Goal: Transaction & Acquisition: Purchase product/service

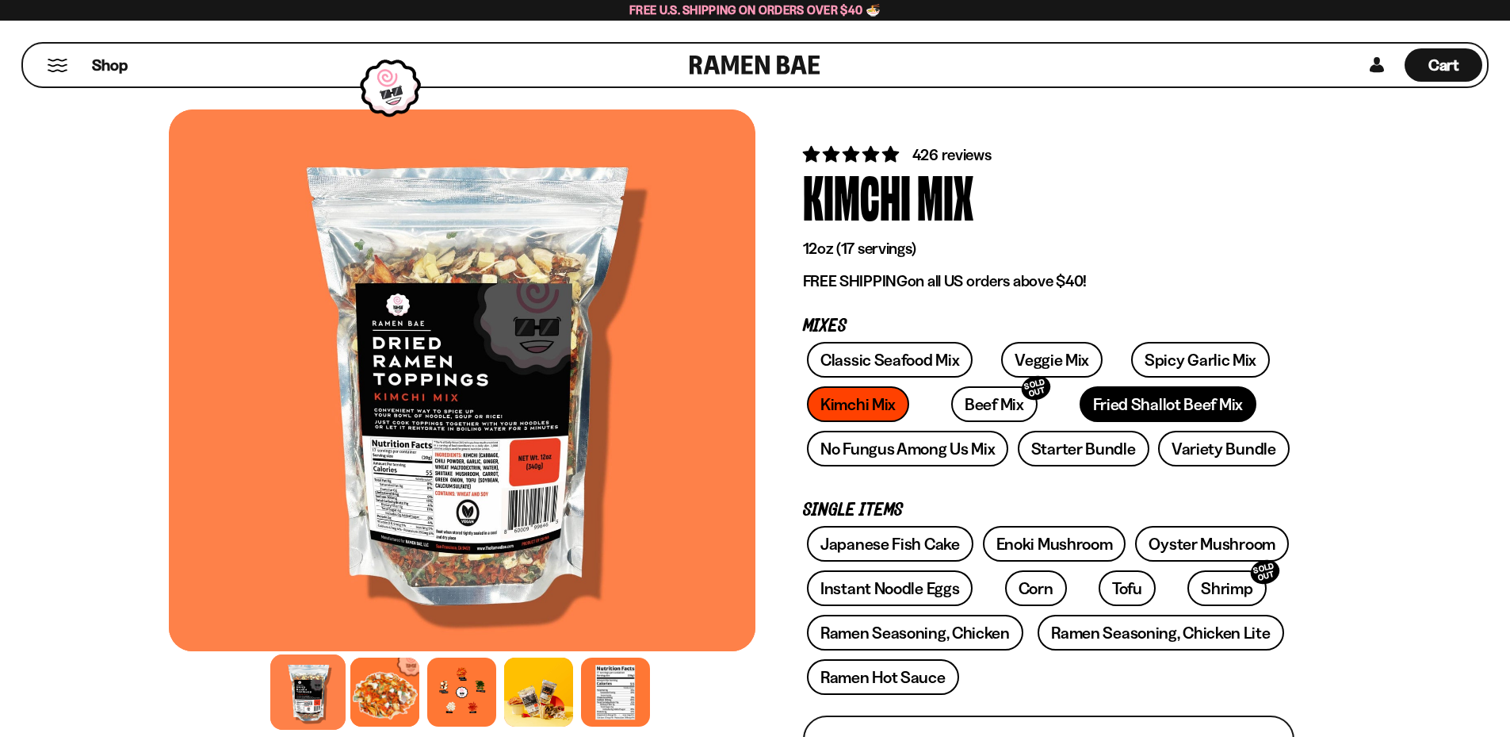
click at [1116, 409] on link "Fried Shallot Beef Mix" at bounding box center [1168, 404] width 177 height 36
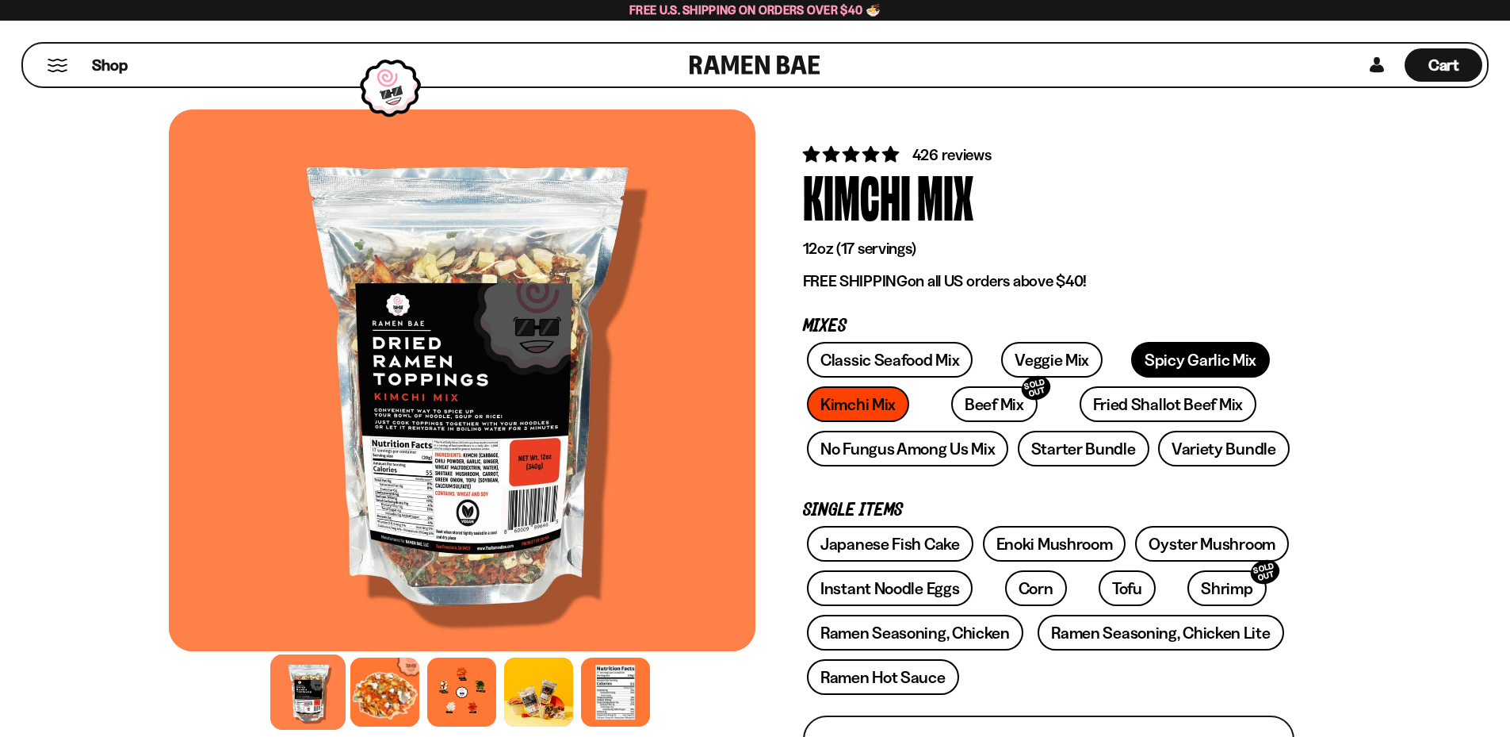
click at [1136, 362] on link "Spicy Garlic Mix" at bounding box center [1200, 360] width 139 height 36
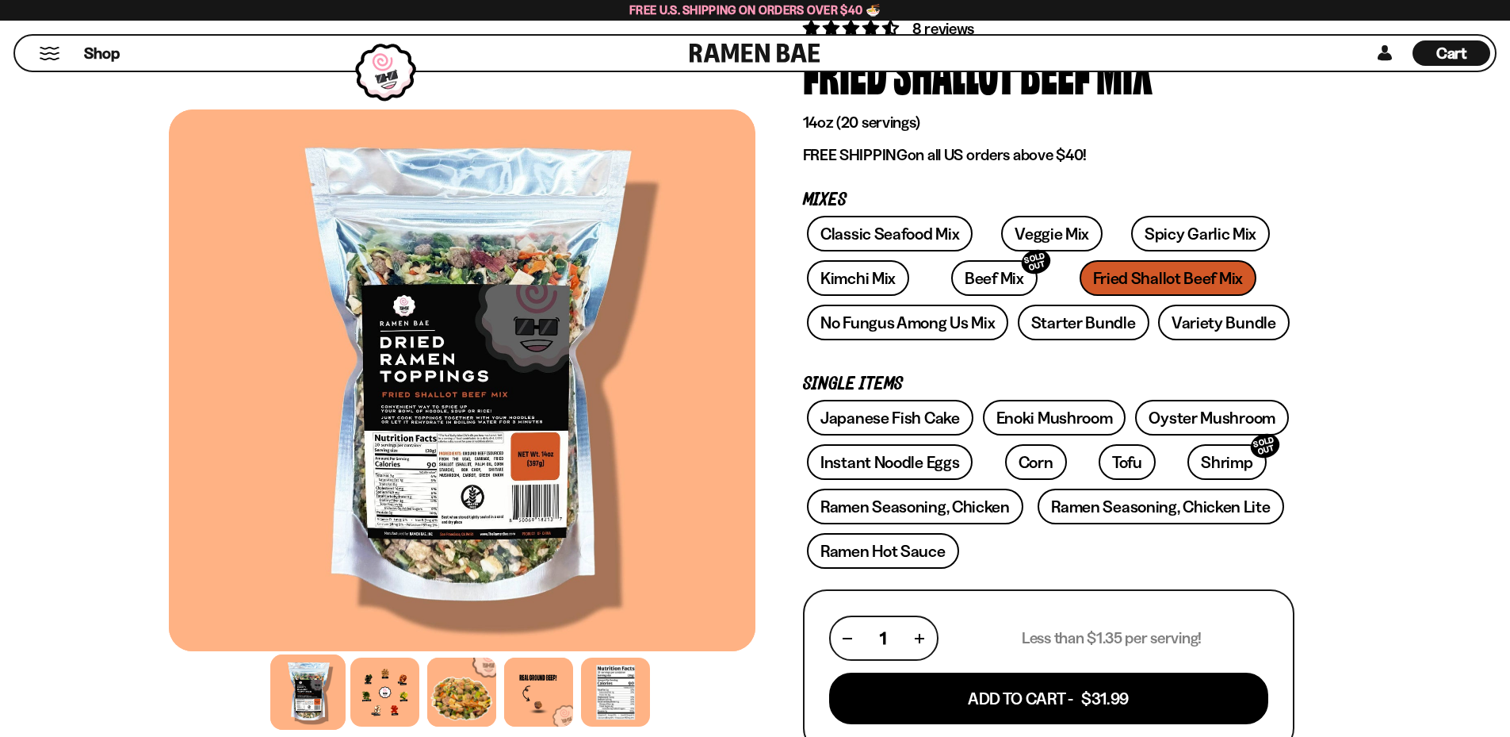
scroll to position [159, 0]
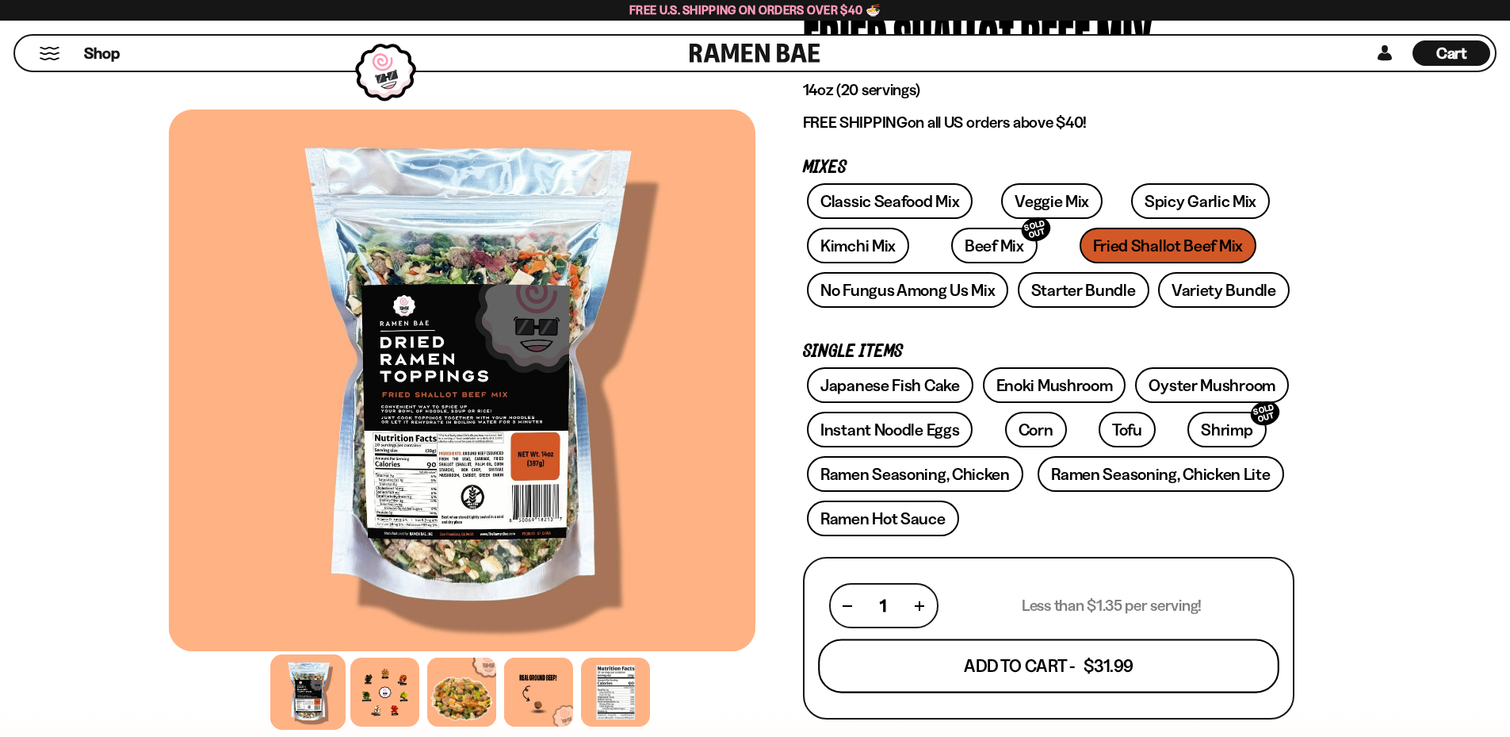
click at [1013, 663] on button "Add To Cart - $31.99" at bounding box center [1048, 666] width 461 height 54
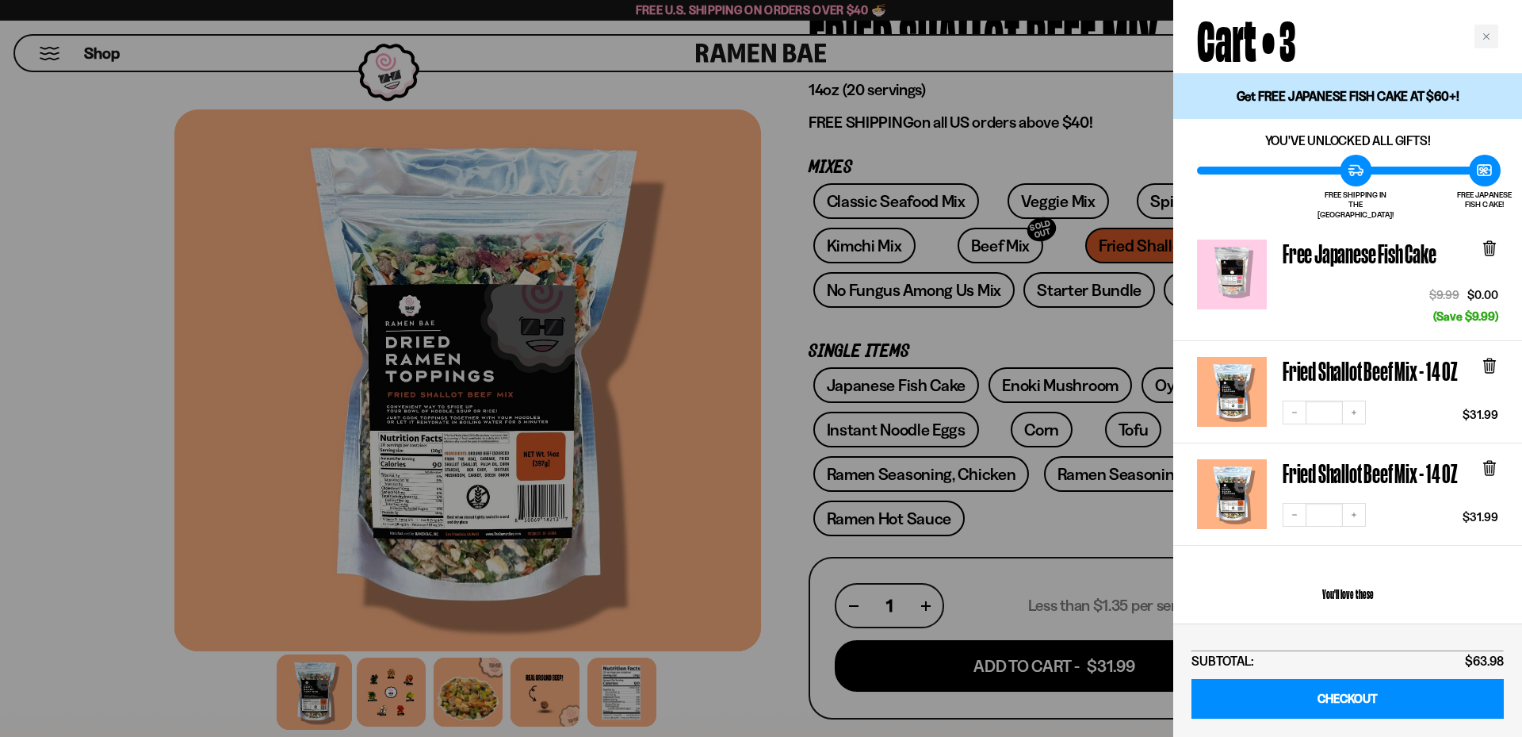
click at [1491, 361] on icon at bounding box center [1490, 367] width 10 height 12
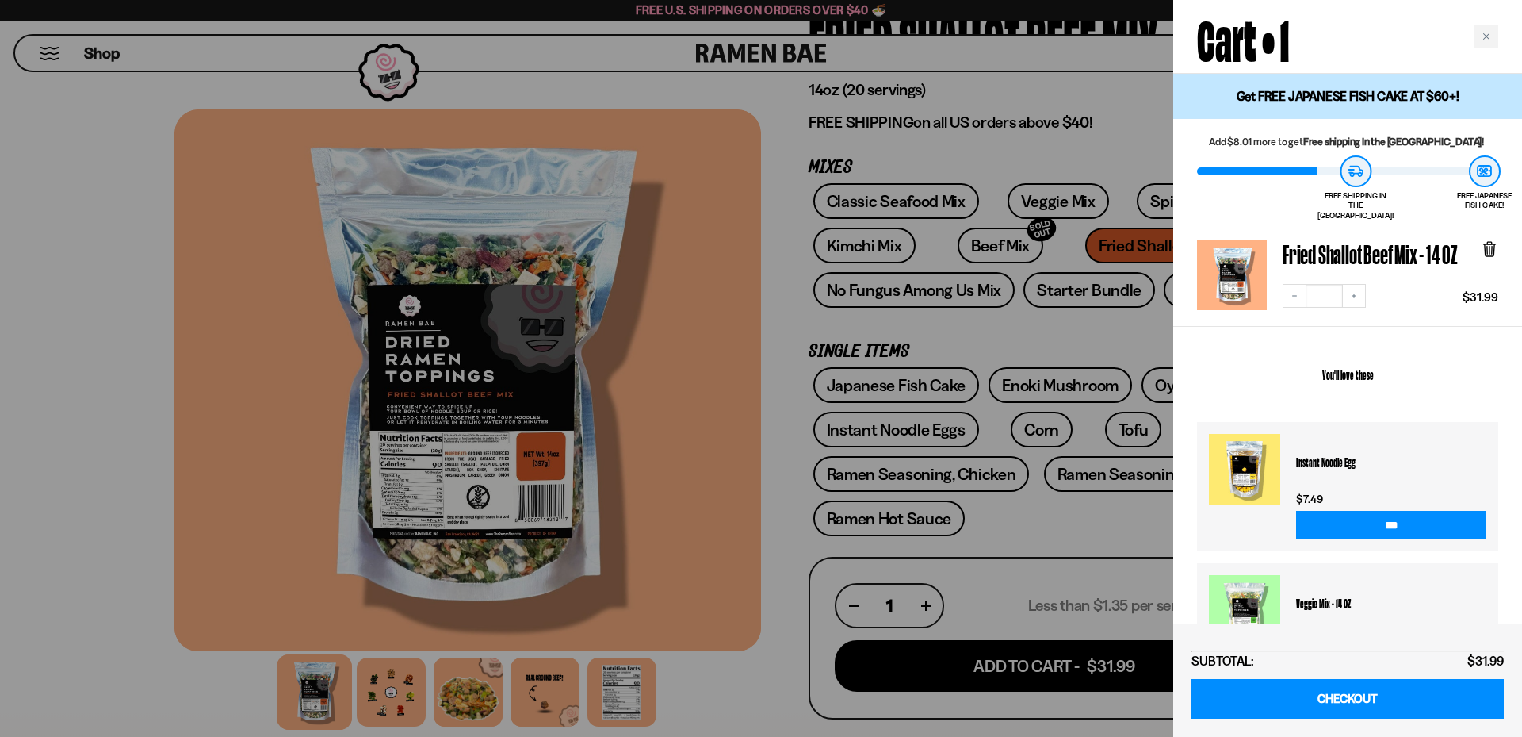
click at [62, 159] on div at bounding box center [761, 368] width 1522 height 737
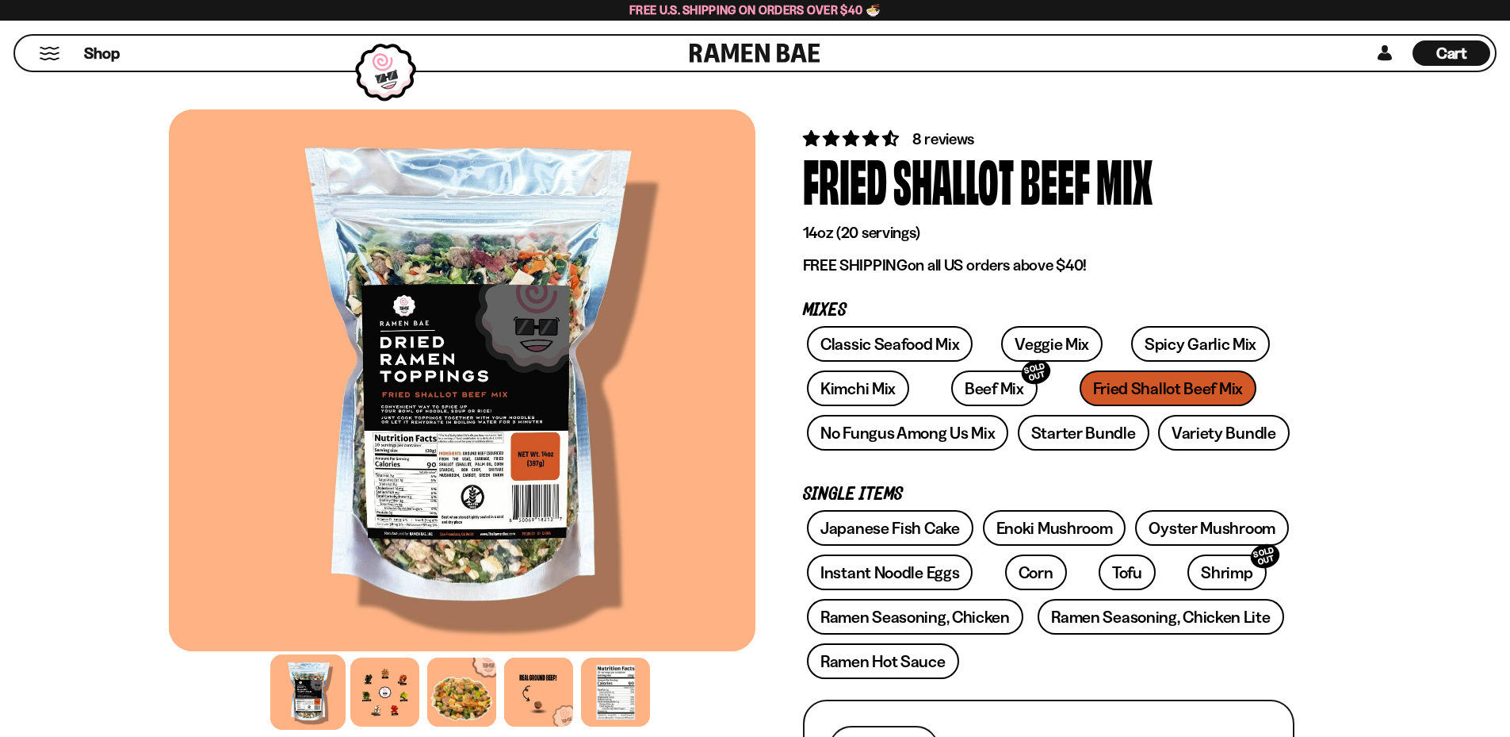
scroll to position [0, 0]
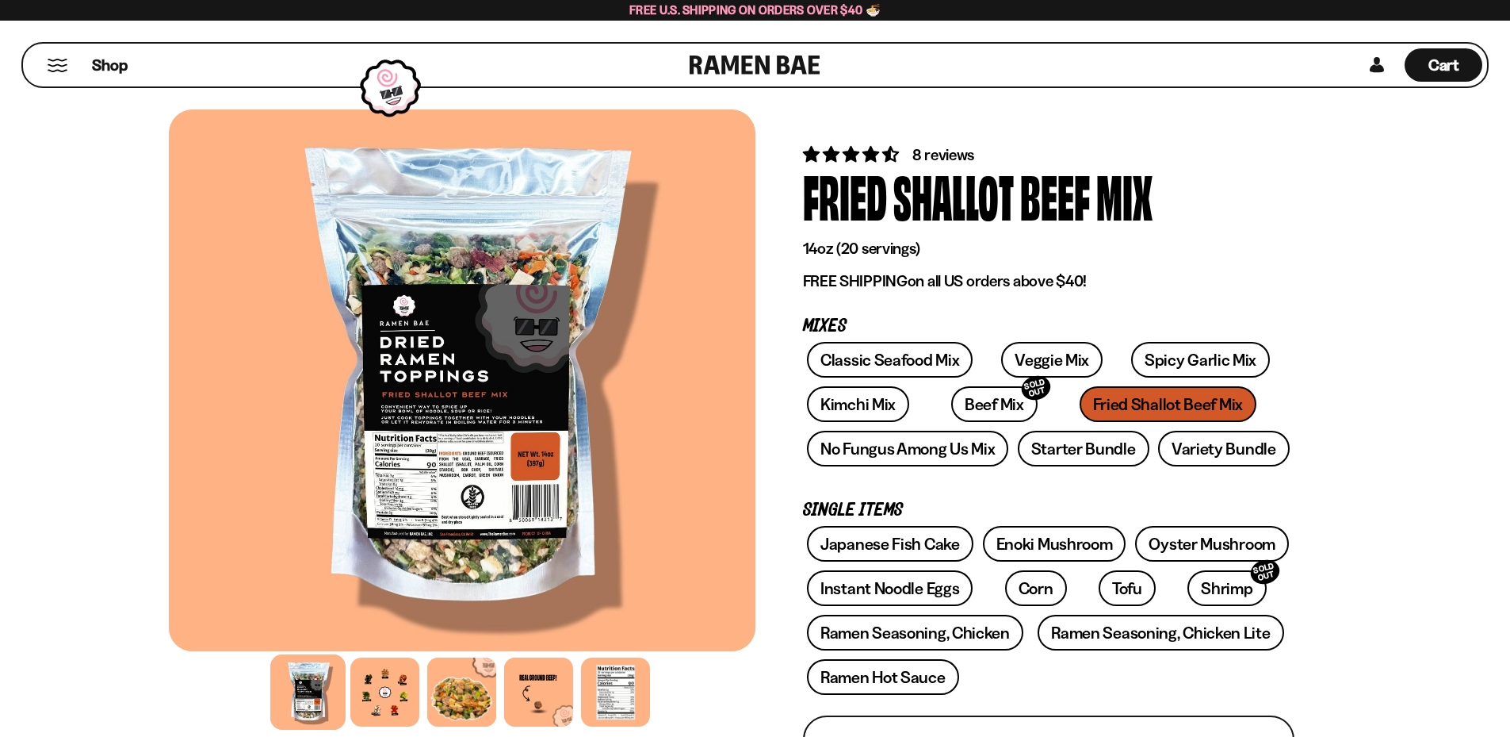
click at [944, 151] on span "8 reviews" at bounding box center [944, 154] width 62 height 19
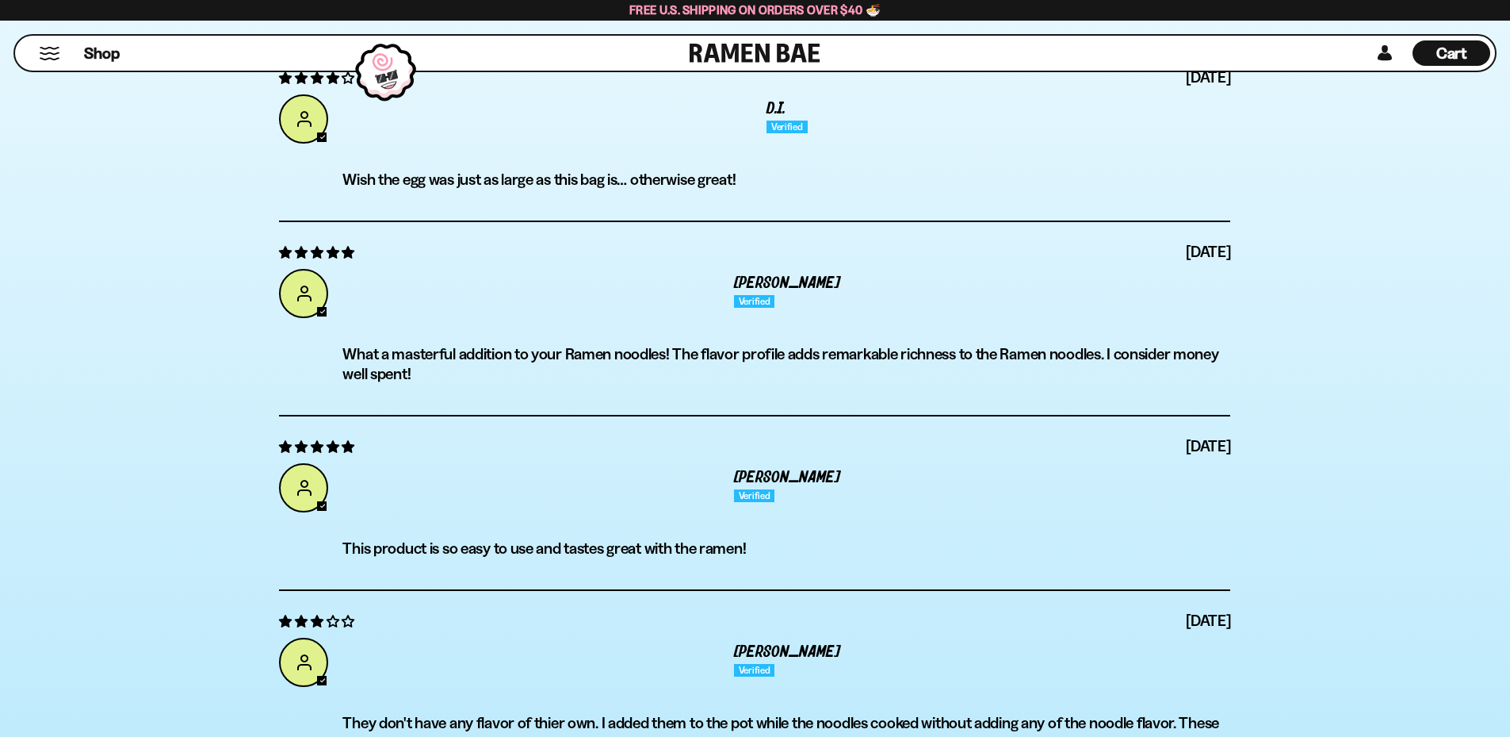
scroll to position [5996, 0]
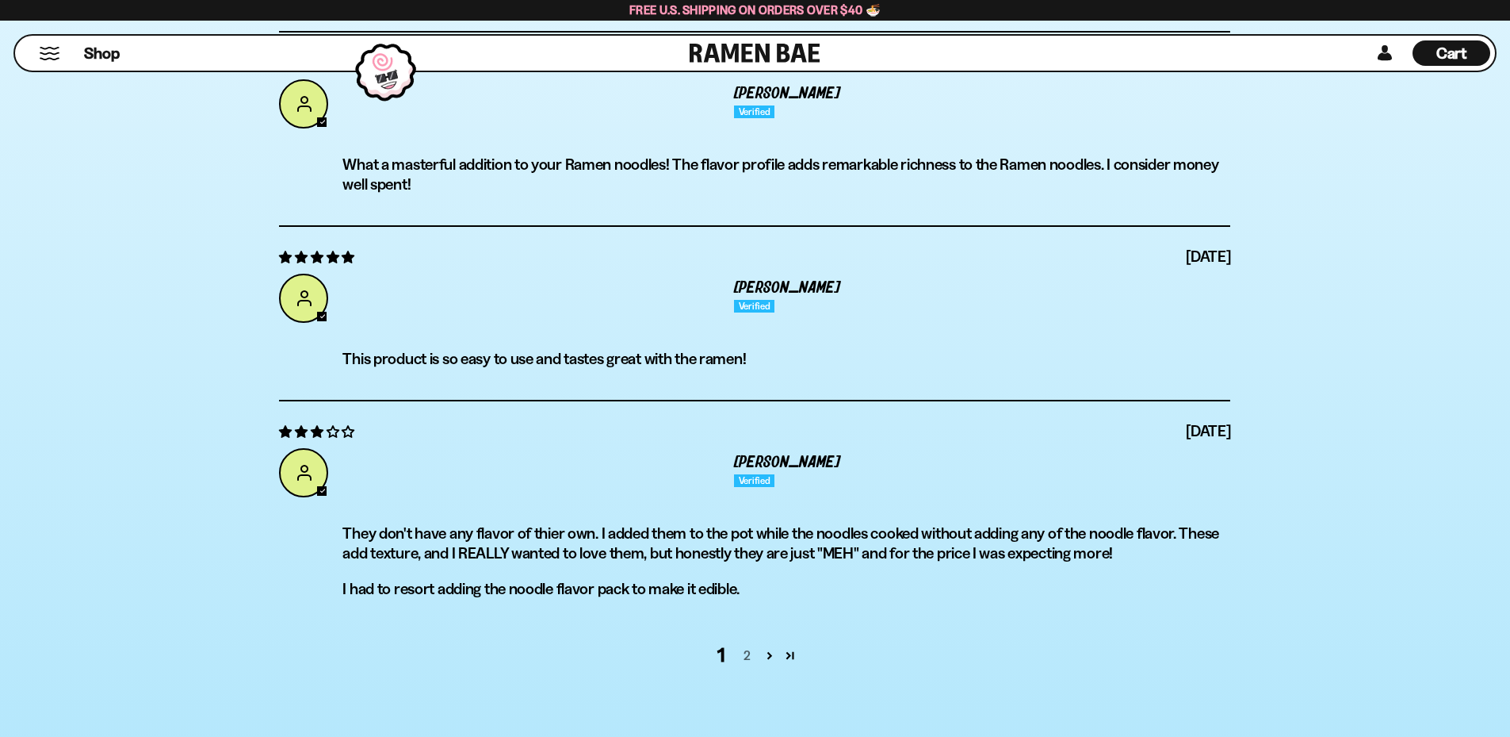
click at [748, 655] on link "2" at bounding box center [746, 654] width 25 height 19
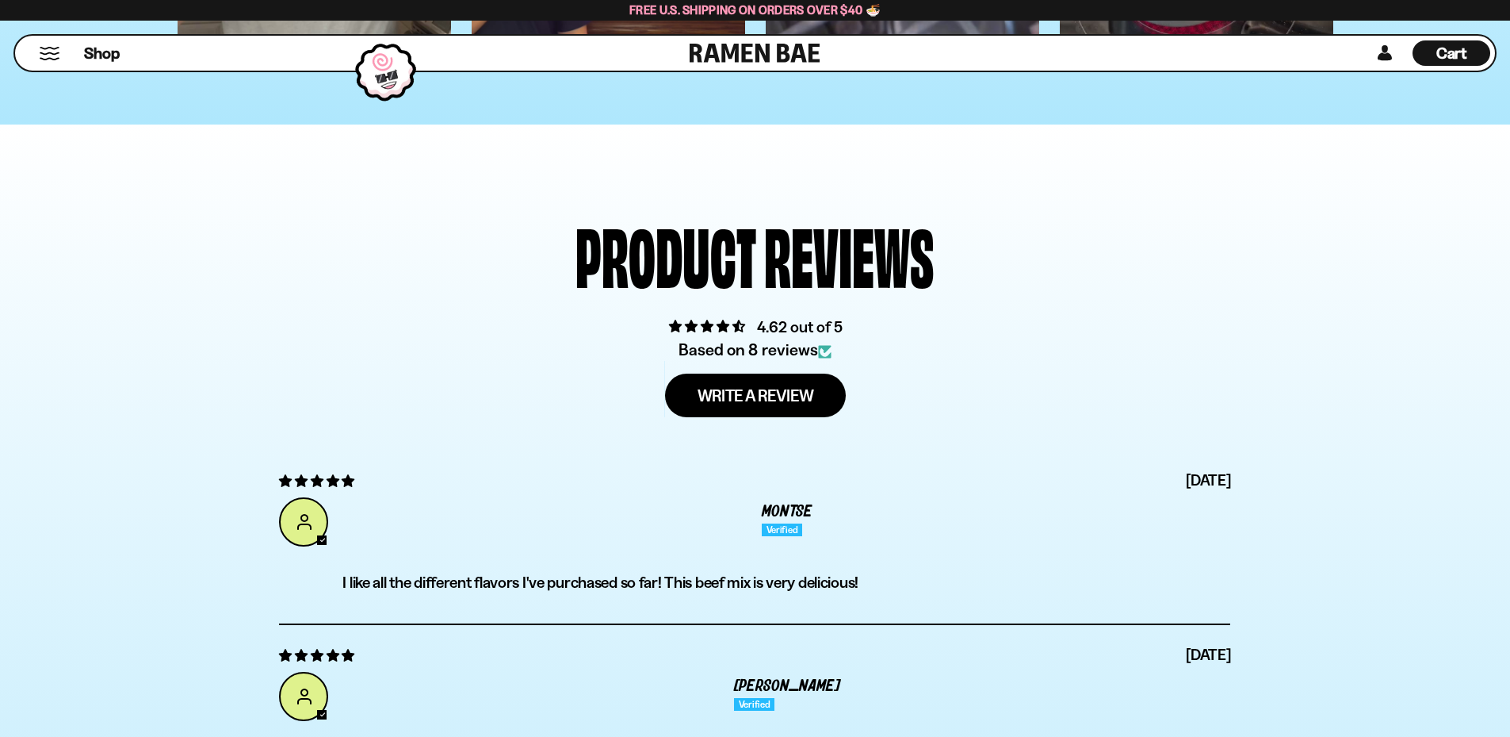
scroll to position [5204, 0]
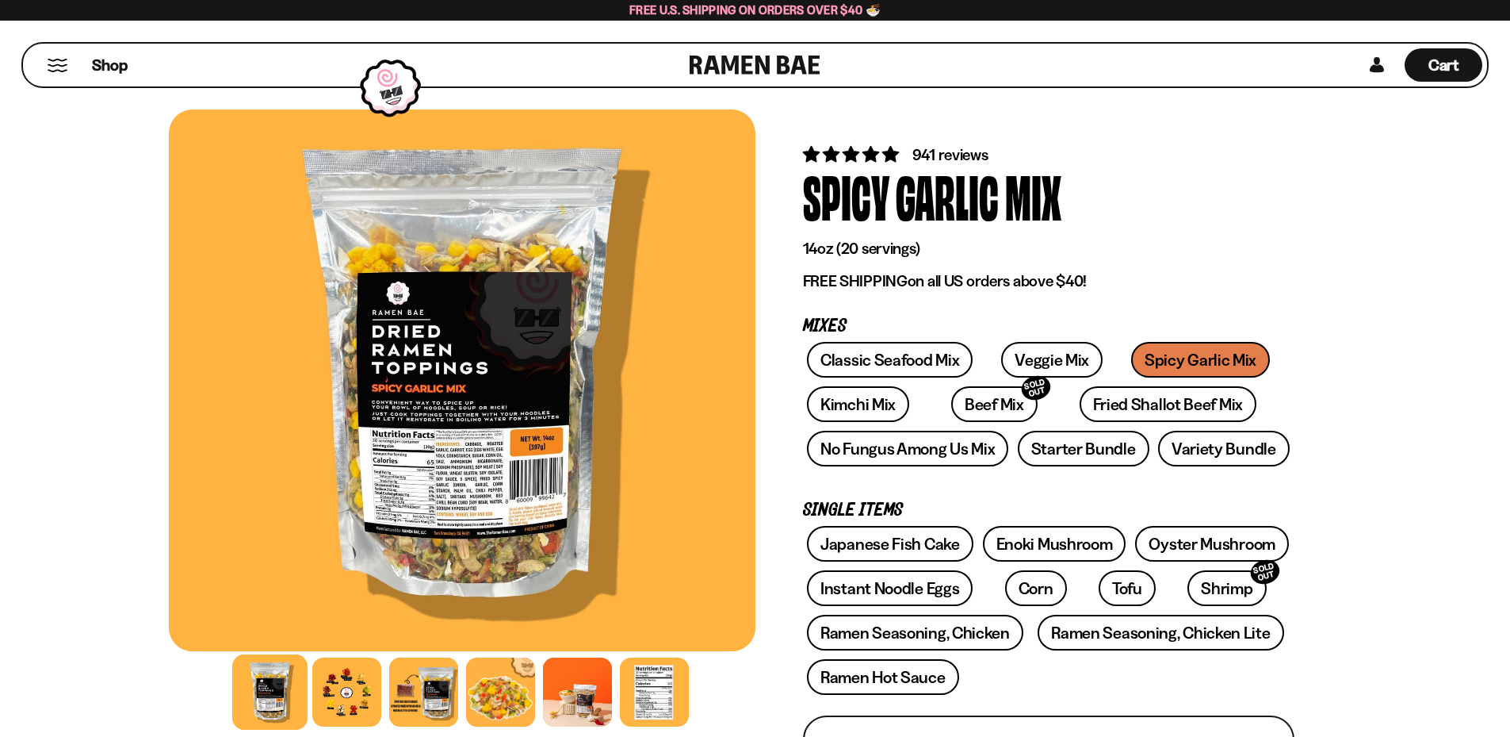
click at [932, 154] on span "941 reviews" at bounding box center [951, 154] width 76 height 19
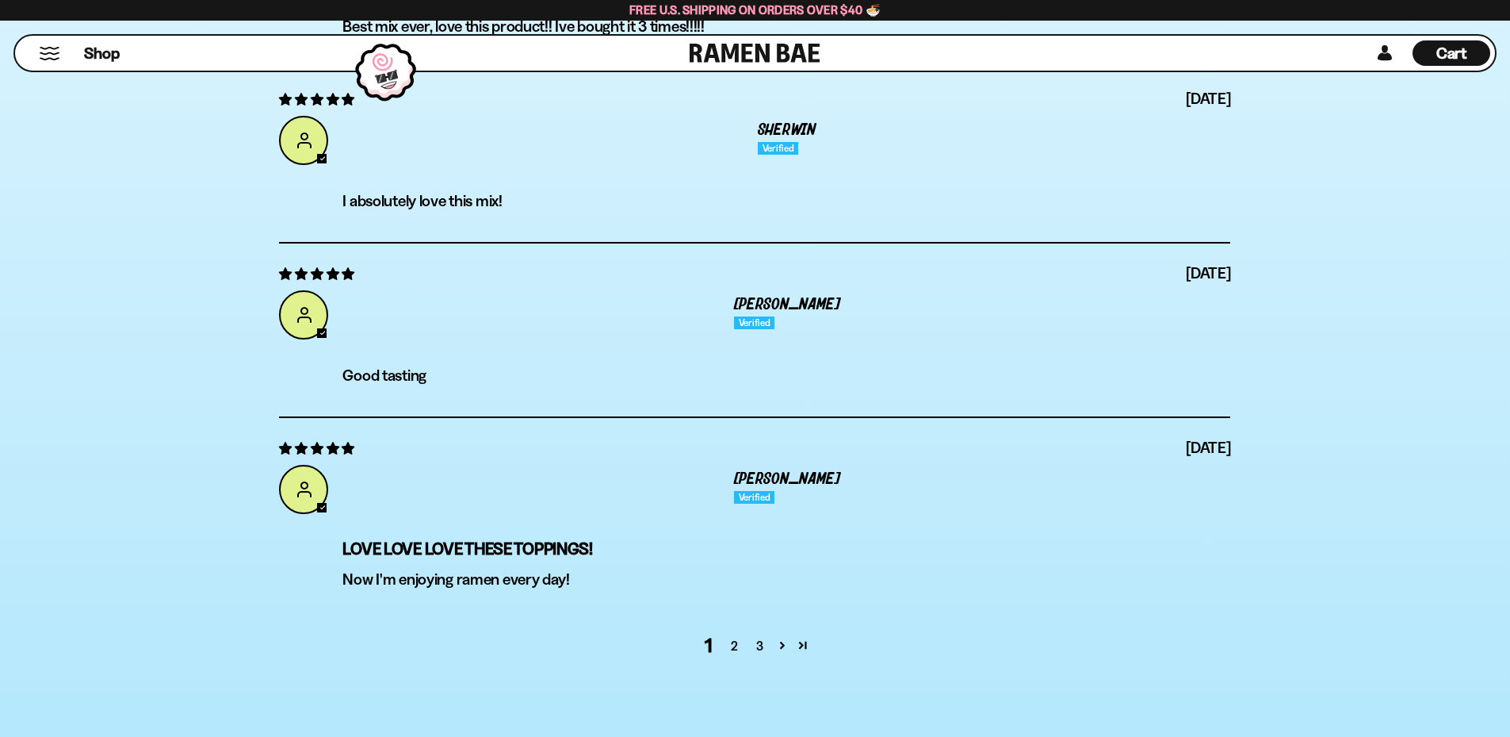
scroll to position [6356, 0]
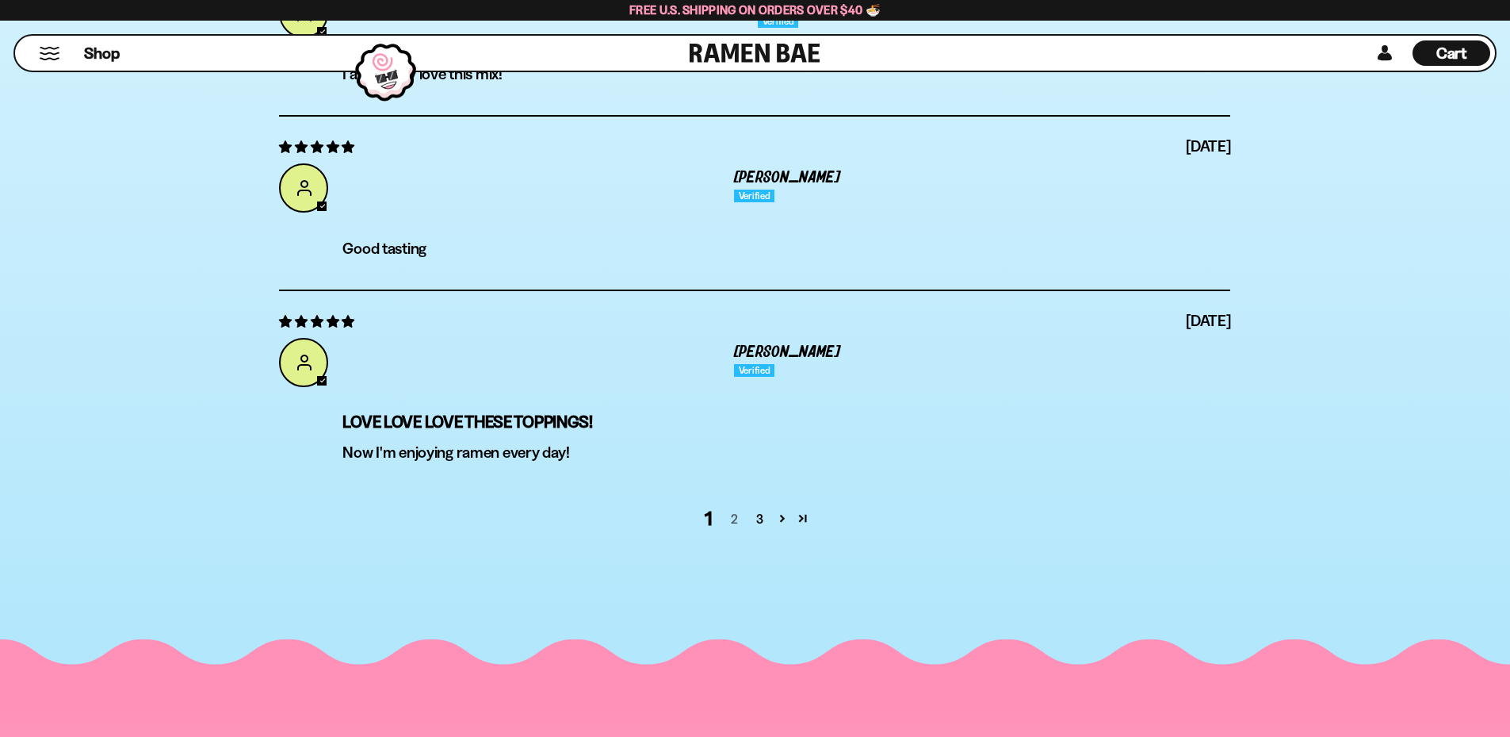
click at [737, 522] on link "2" at bounding box center [734, 518] width 25 height 19
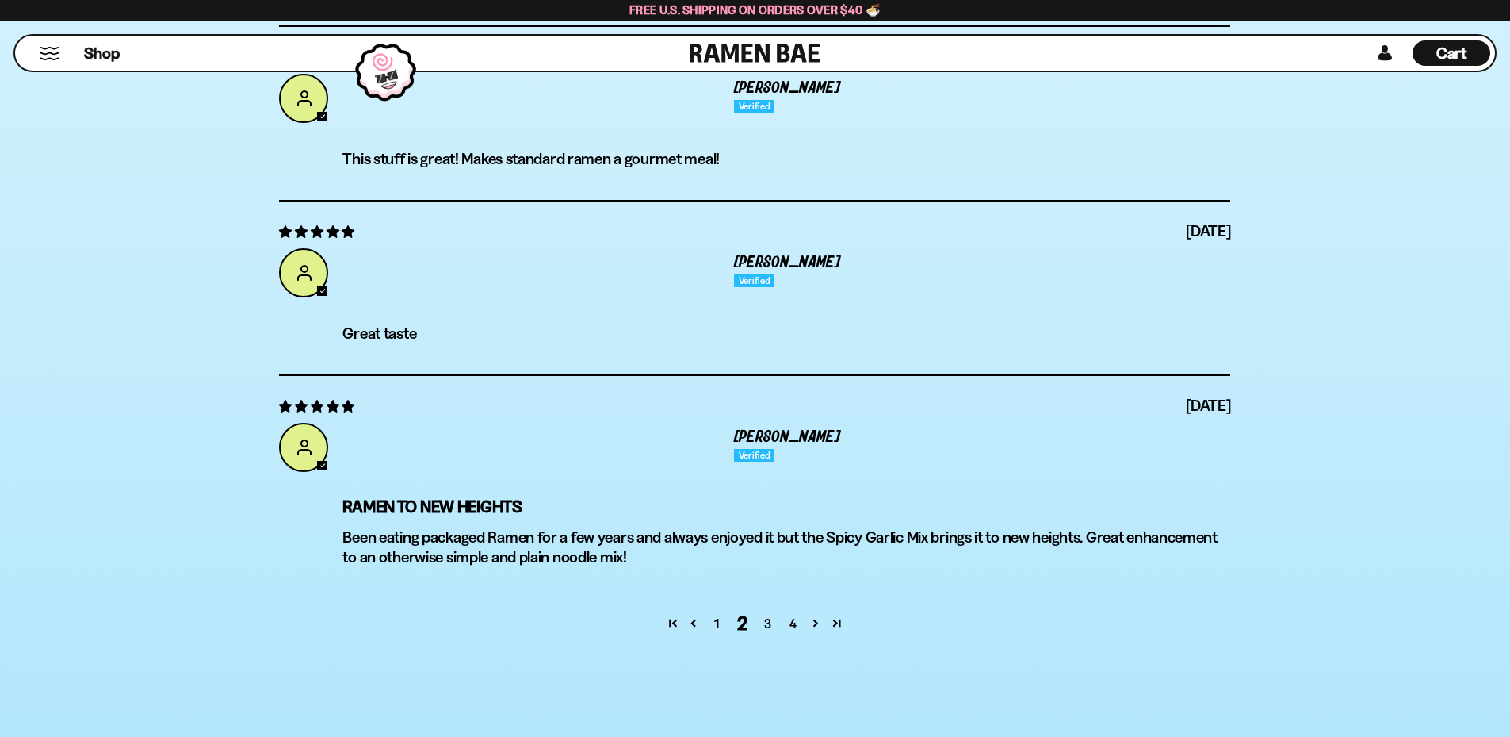
scroll to position [6504, 0]
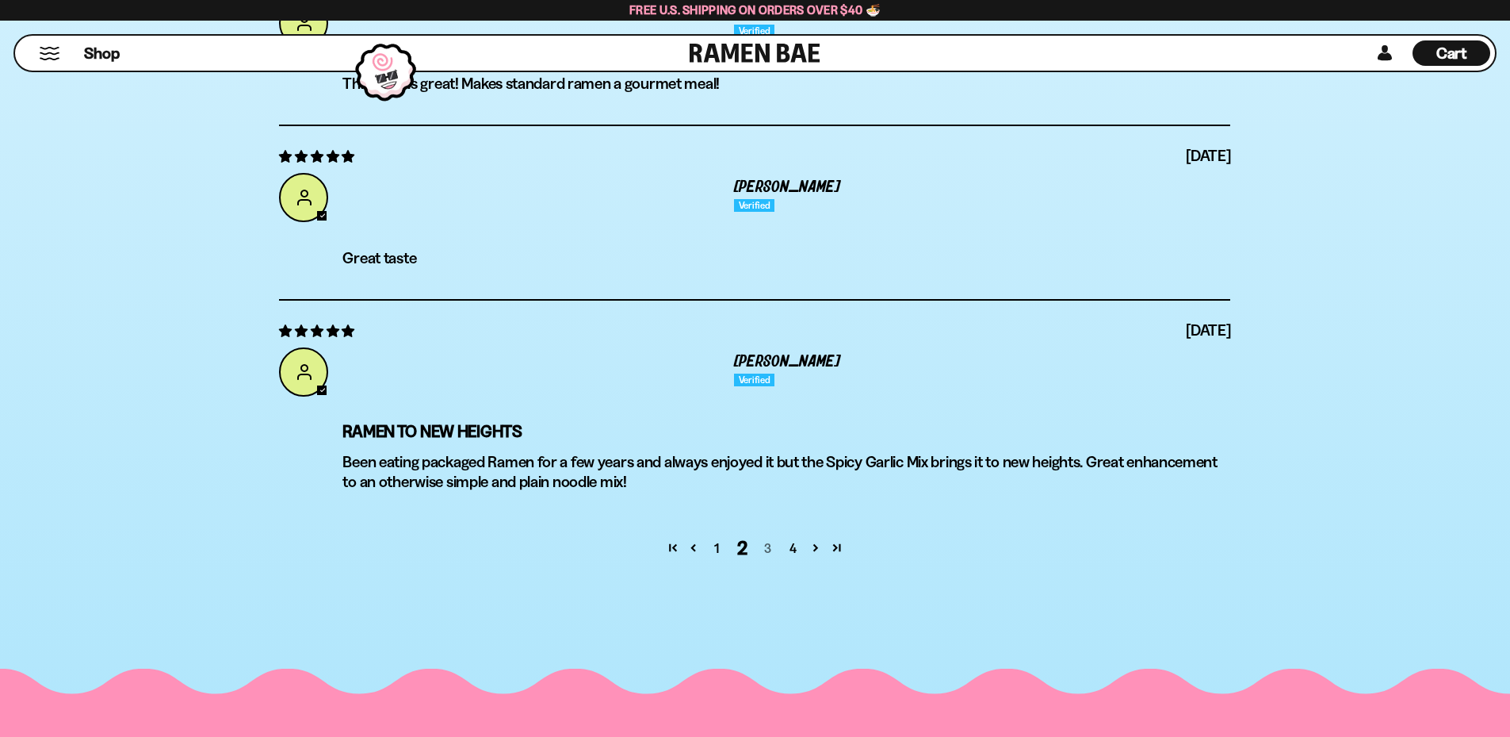
click at [767, 551] on link "3" at bounding box center [767, 547] width 25 height 19
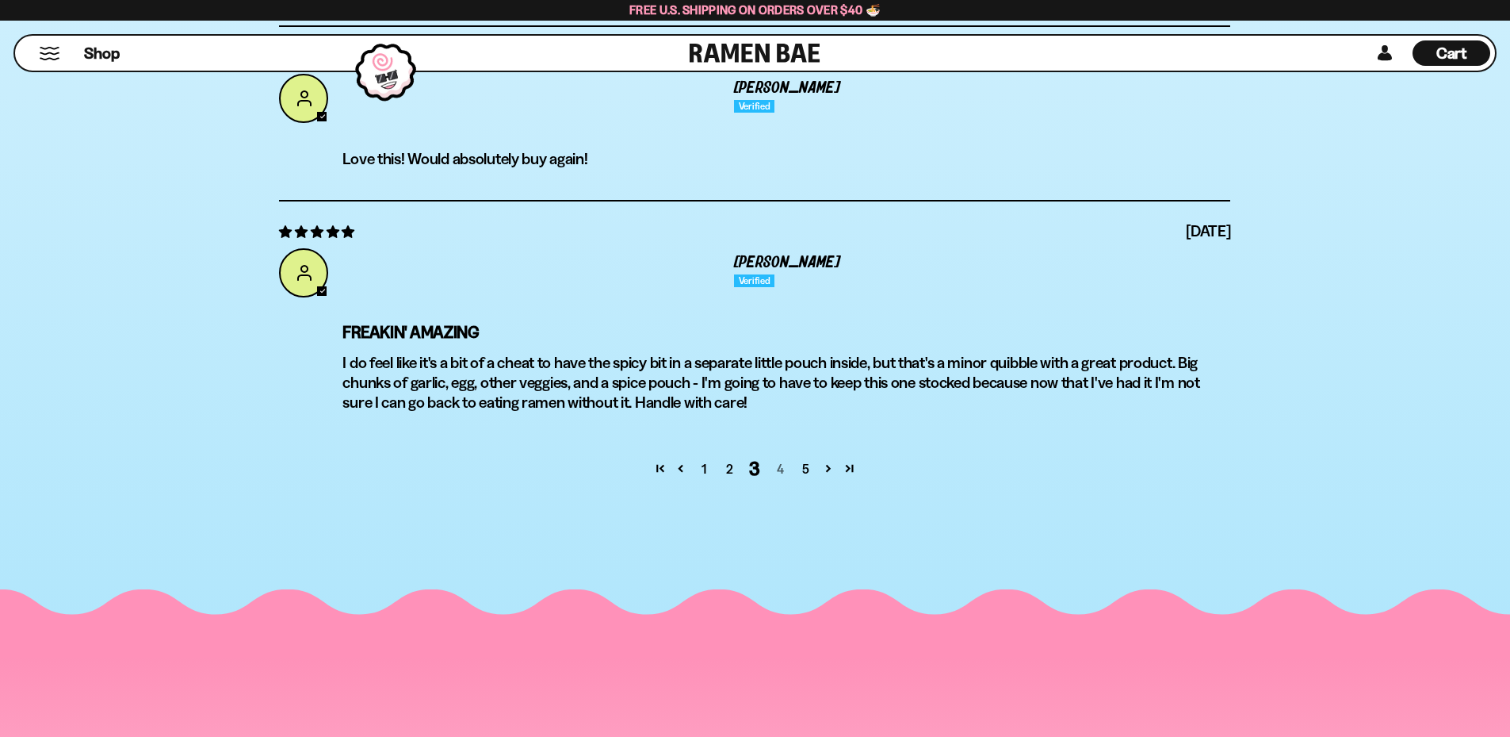
click at [777, 469] on link "4" at bounding box center [779, 468] width 25 height 19
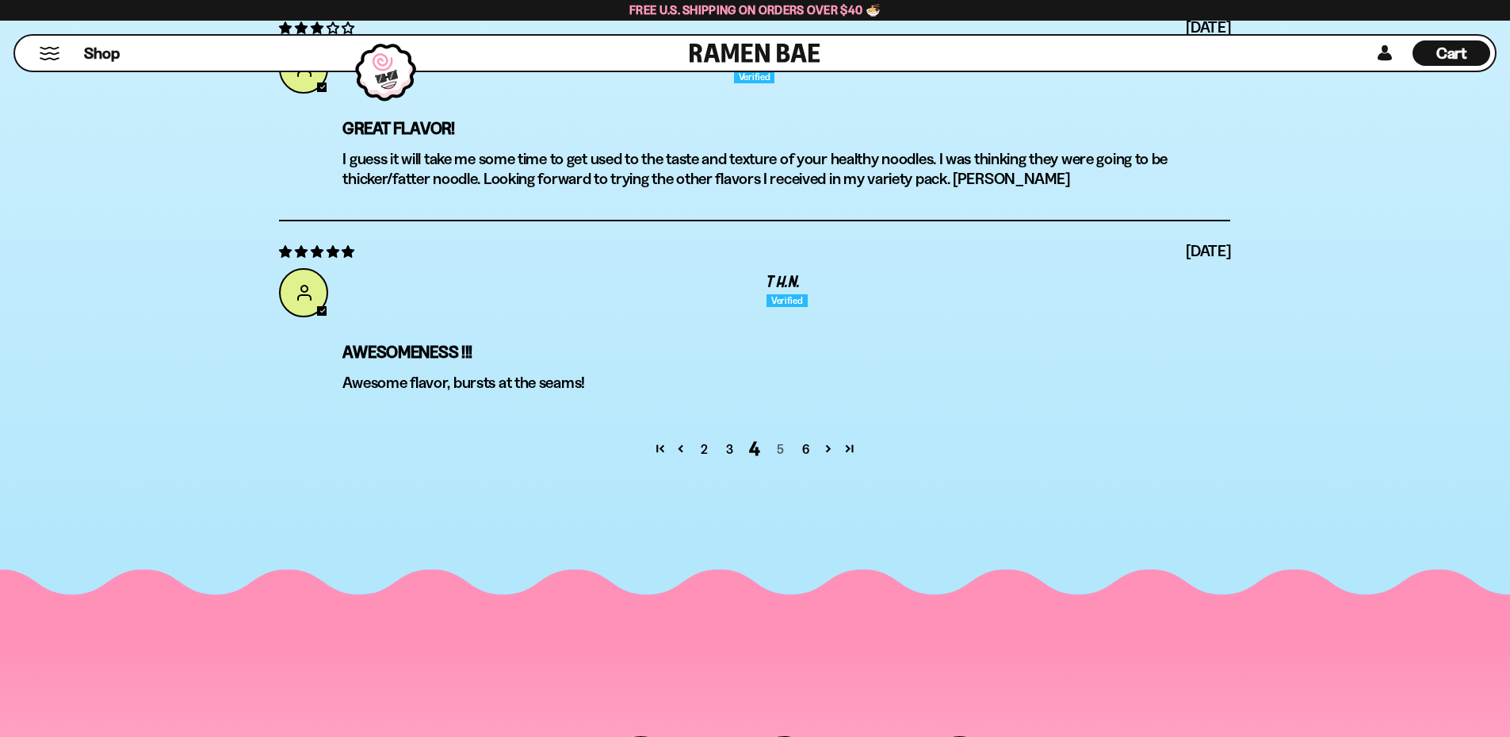
click at [780, 453] on link "5" at bounding box center [779, 448] width 25 height 19
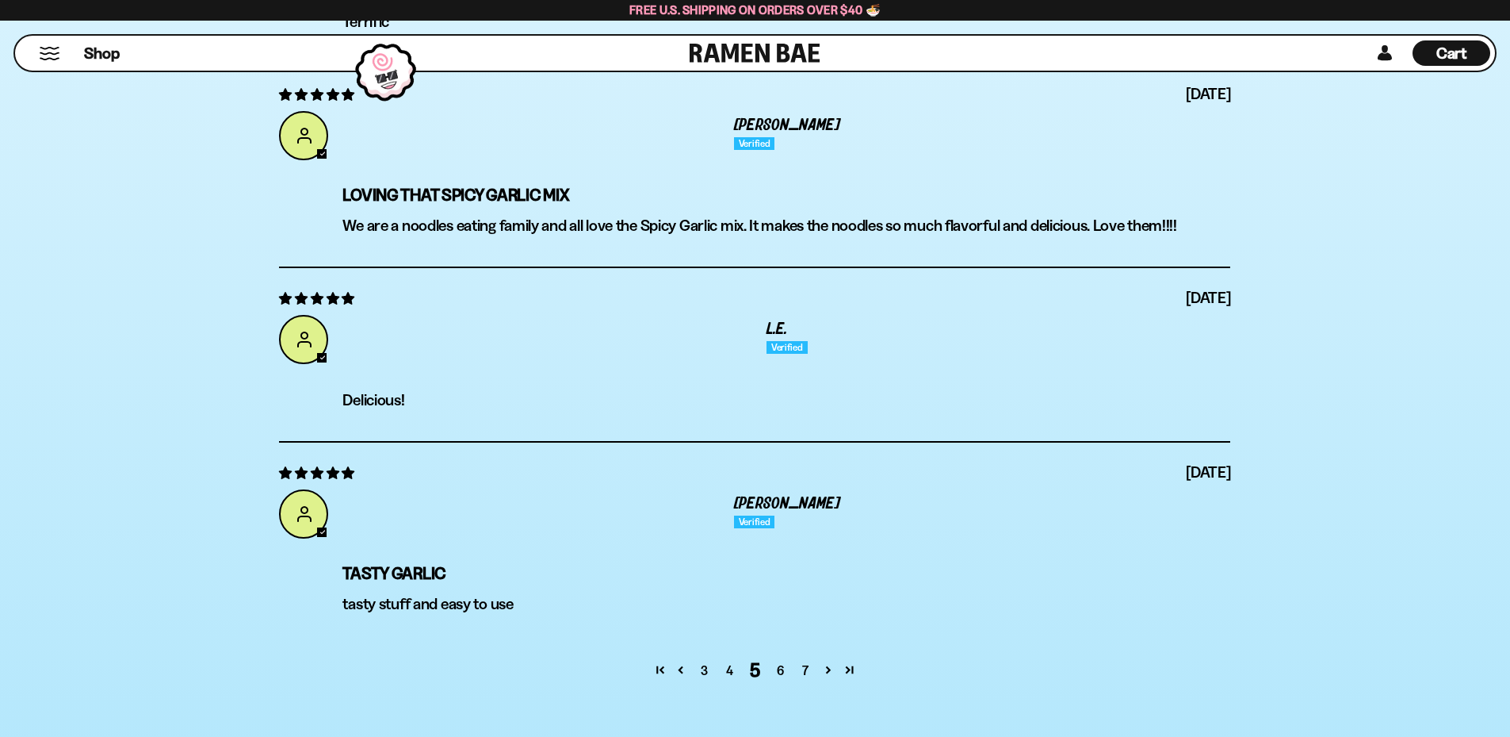
scroll to position [6266, 0]
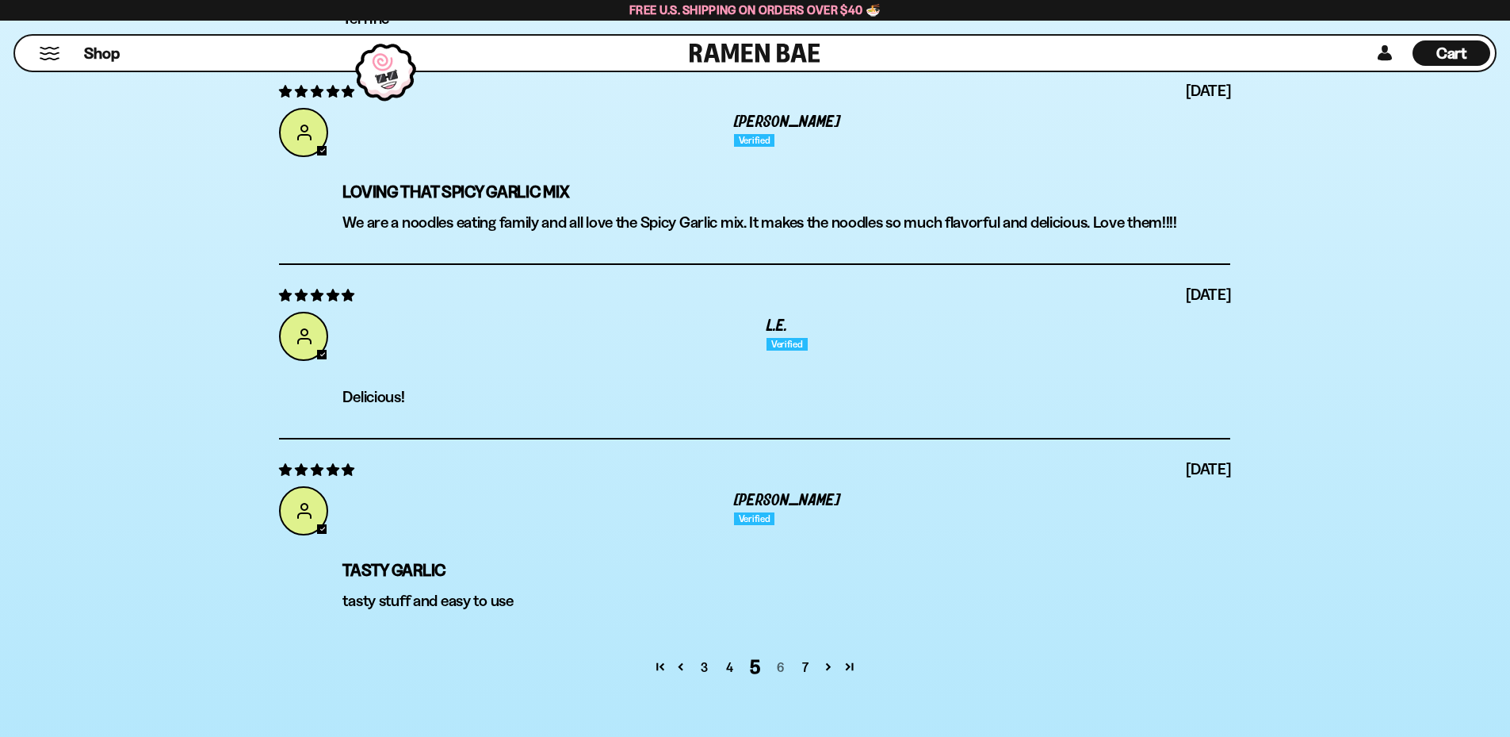
click at [781, 668] on link "6" at bounding box center [779, 666] width 25 height 19
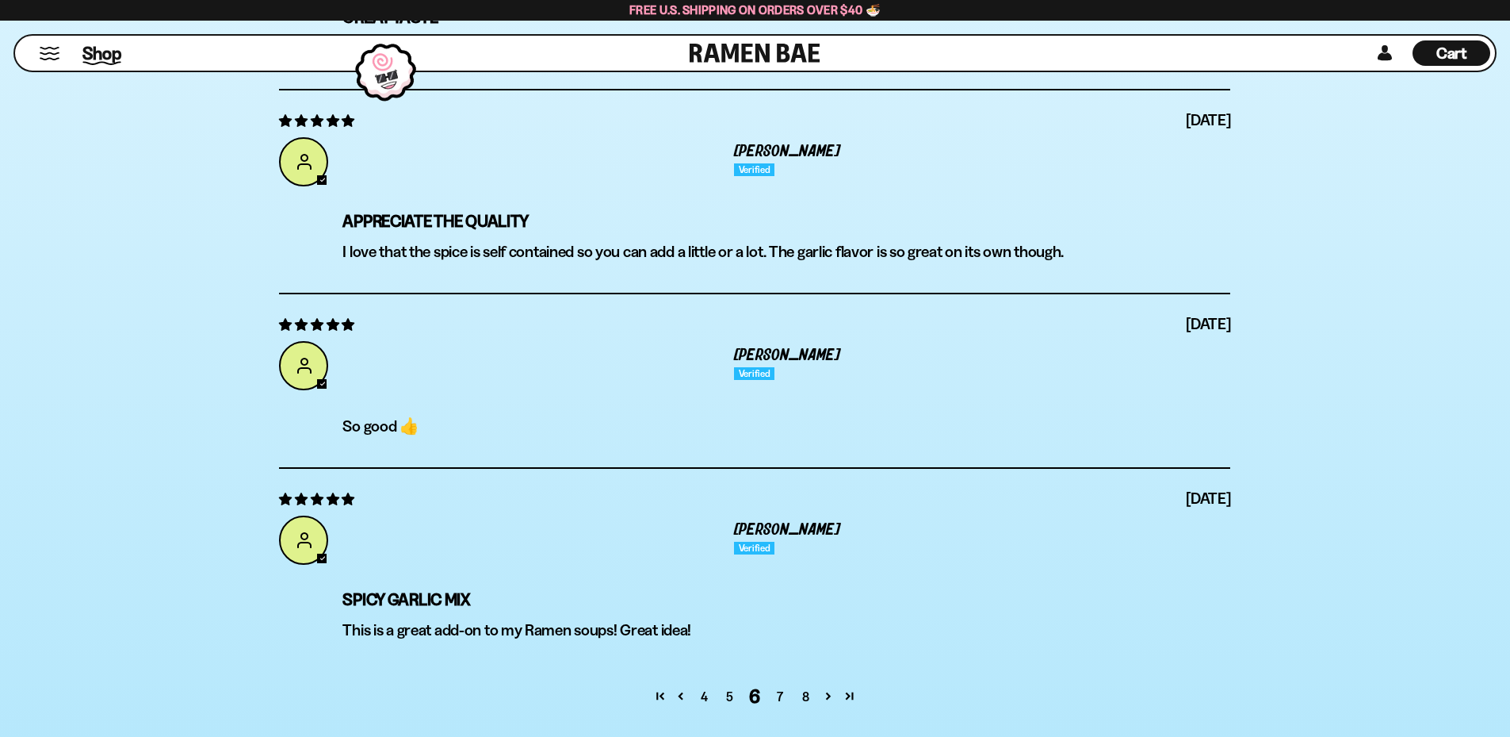
click at [88, 48] on span "Shop" at bounding box center [101, 53] width 39 height 24
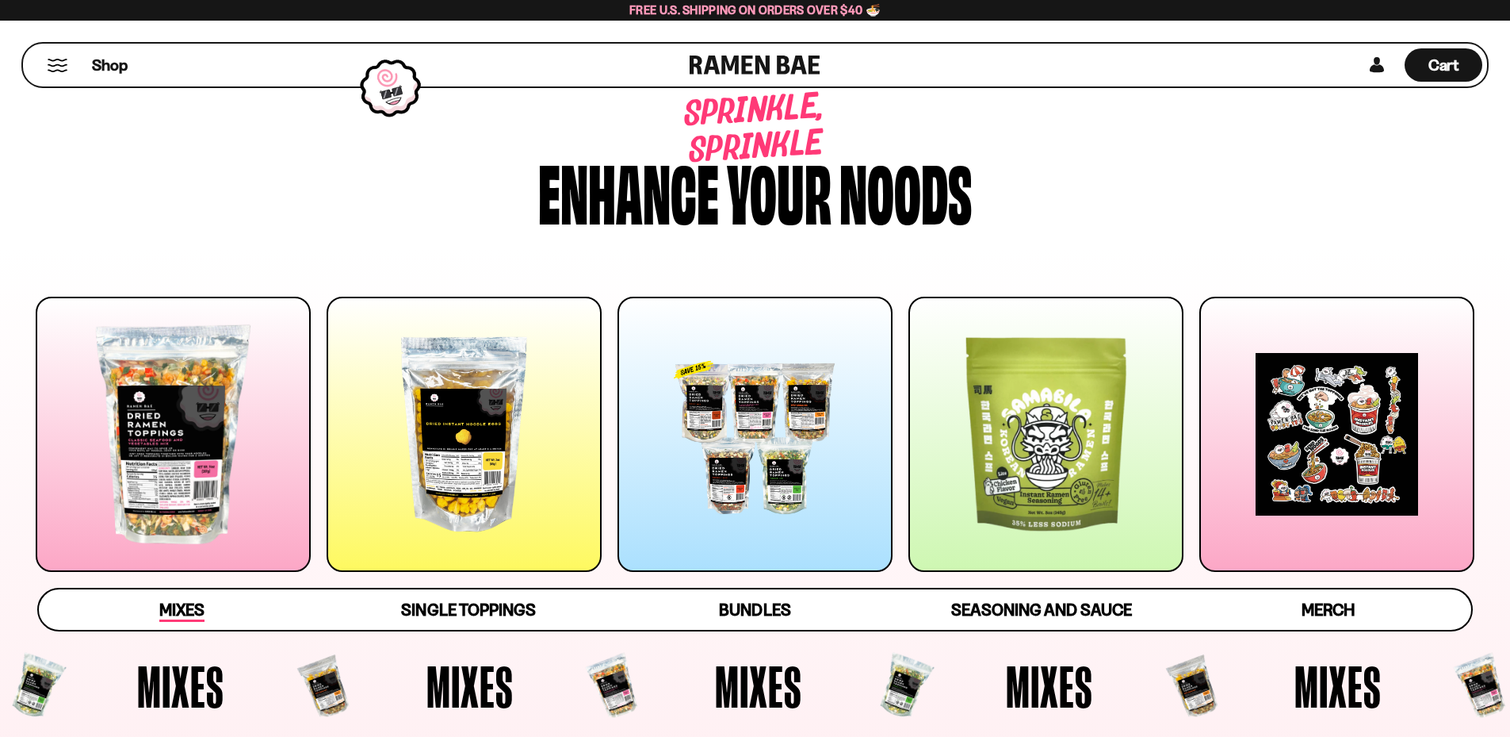
click at [191, 604] on span "Mixes" at bounding box center [181, 610] width 45 height 22
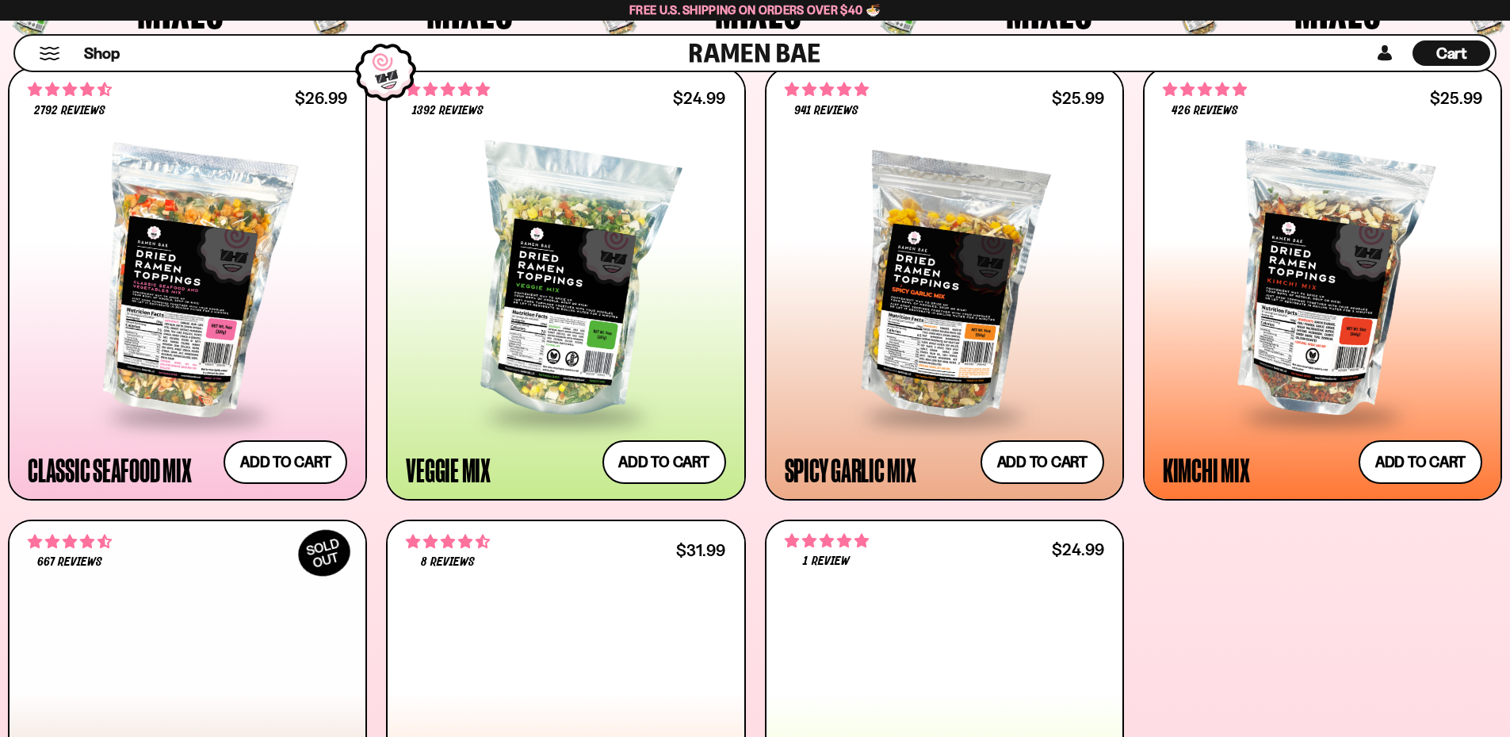
scroll to position [730, 0]
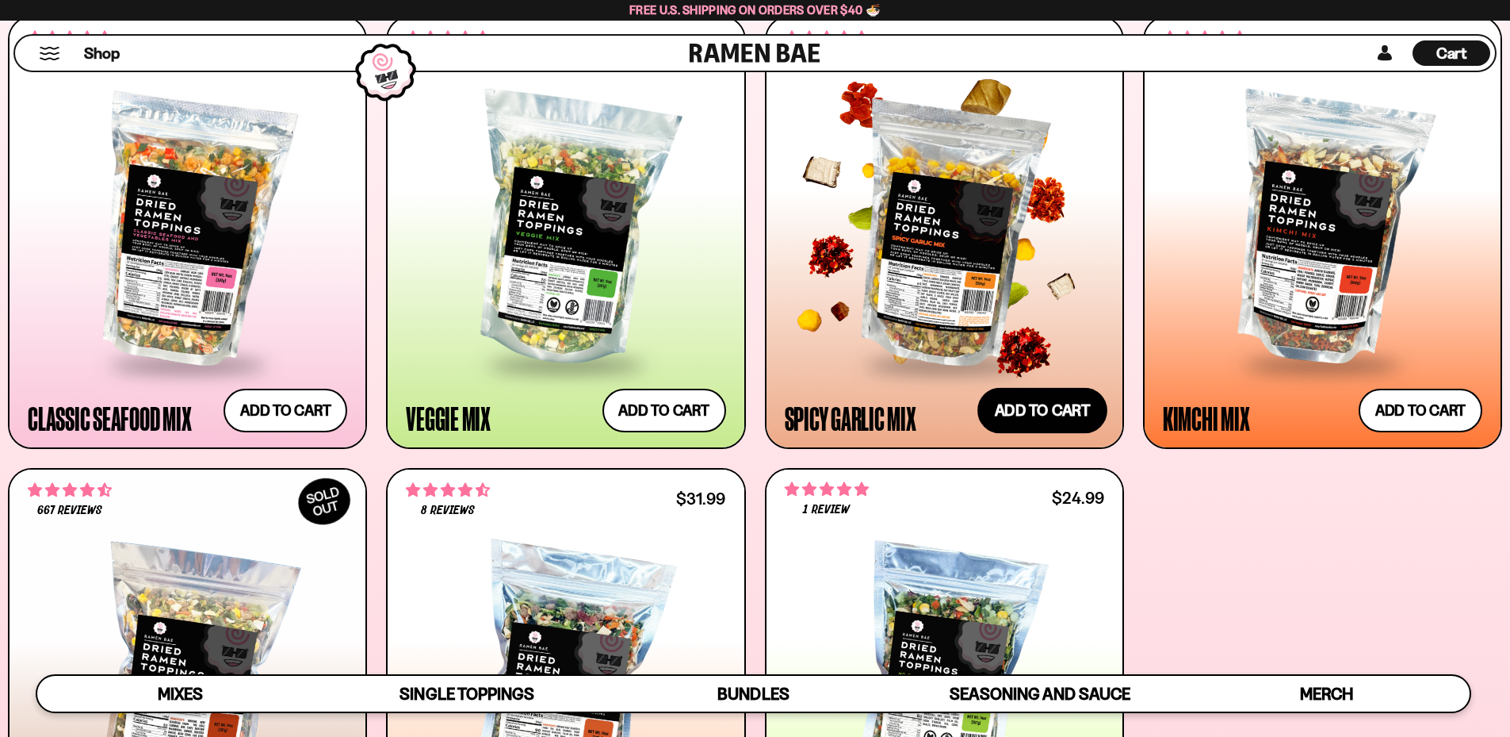
click at [1032, 421] on button "Add to cart Add — Regular price $25.99 Regular price Sale price $25.99 Unit pri…" at bounding box center [1043, 410] width 130 height 46
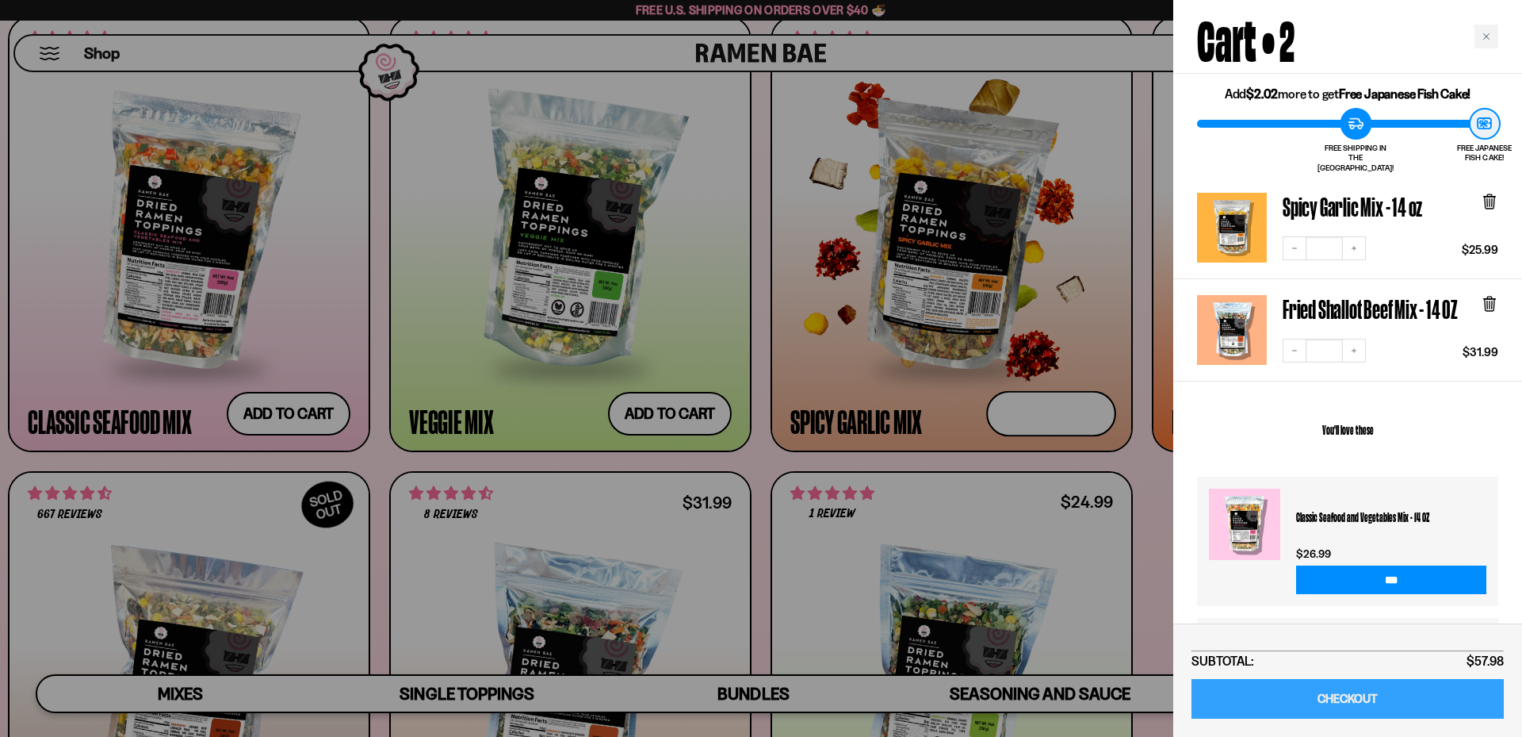
scroll to position [79, 0]
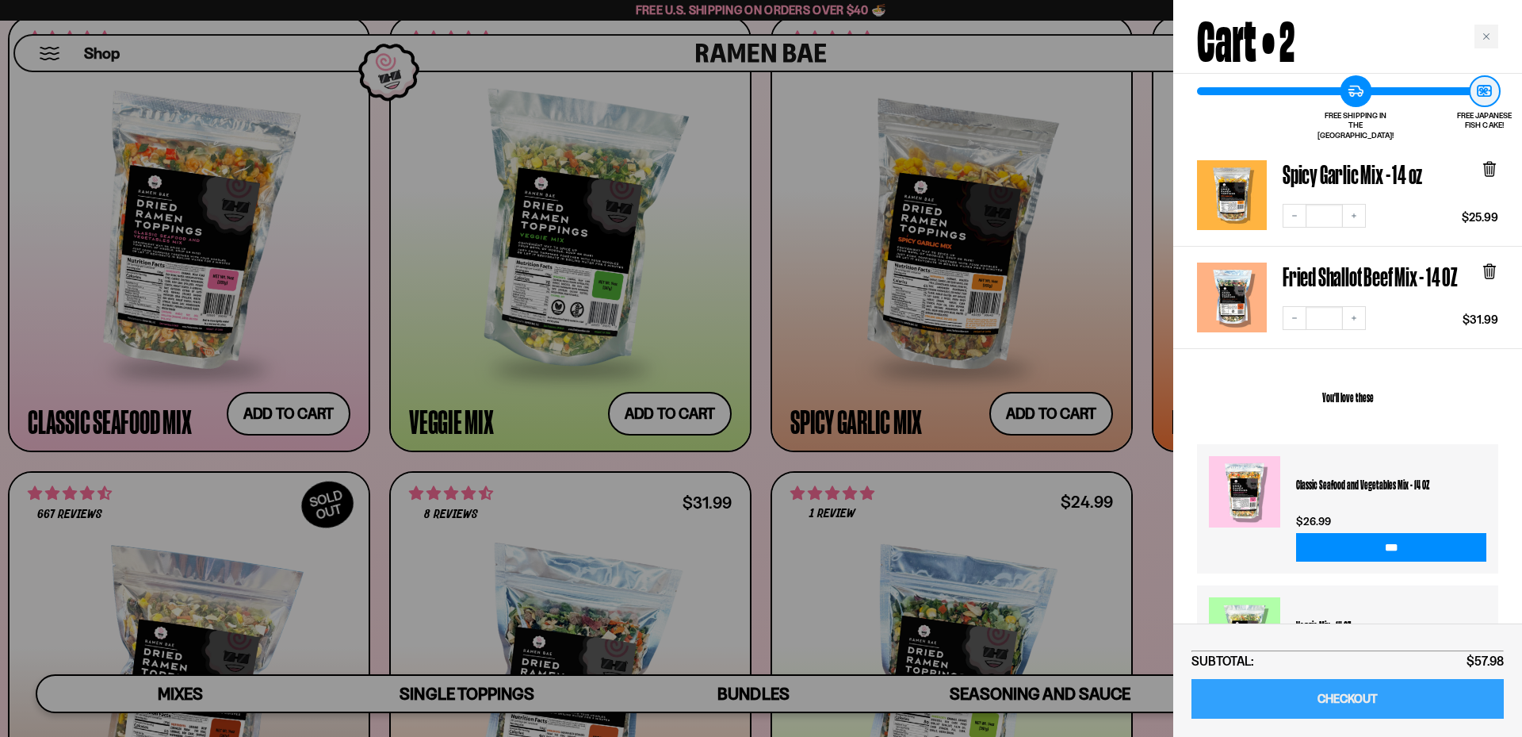
click at [1349, 696] on link "CHECKOUT" at bounding box center [1348, 699] width 312 height 40
